Goal: Navigation & Orientation: Find specific page/section

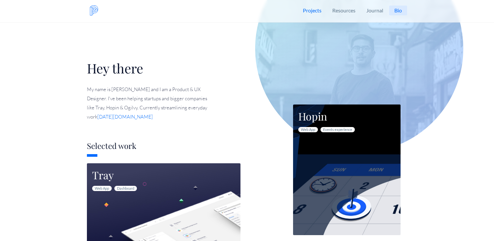
click at [78, 80] on section "Hey there My name is Patric and I am a Product & UX Designer. I've been helping…" at bounding box center [247, 96] width 494 height 193
click at [399, 12] on link "Bio" at bounding box center [398, 11] width 18 height 10
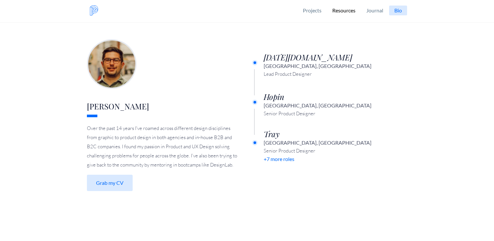
click at [342, 13] on link "Resources" at bounding box center [344, 10] width 33 height 21
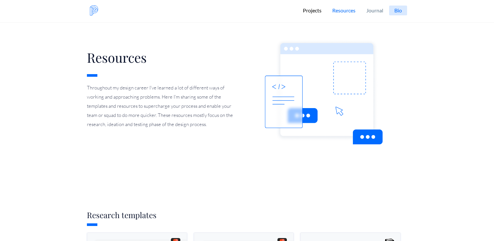
click at [317, 14] on link "Projects" at bounding box center [312, 10] width 28 height 21
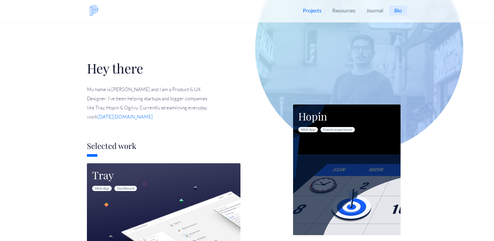
scroll to position [121, 0]
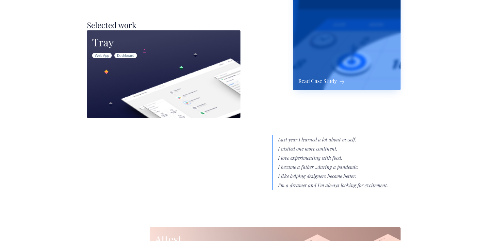
click at [371, 70] on div "Hopin Web App Events experience Read Case Study" at bounding box center [347, 24] width 108 height 131
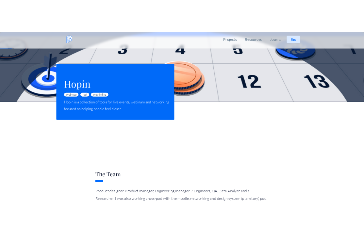
scroll to position [96, 0]
